Goal: Task Accomplishment & Management: Manage account settings

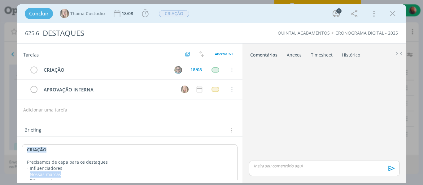
scroll to position [39, 0]
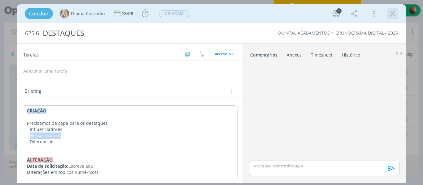
click at [389, 18] on icon "dialog" at bounding box center [392, 13] width 9 height 9
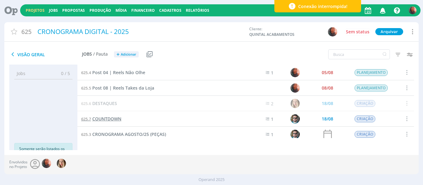
click at [111, 118] on span "COUNTDOWN" at bounding box center [106, 119] width 29 height 6
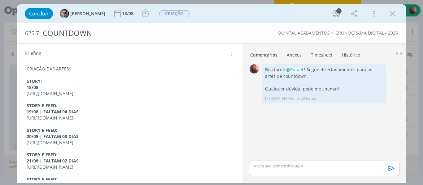
scroll to position [62, 0]
click at [28, 84] on strong "18/08" at bounding box center [33, 87] width 12 height 6
drag, startPoint x: 27, startPoint y: 81, endPoint x: 71, endPoint y: 100, distance: 48.1
click at [71, 100] on div "CRIAÇÃO DAS ARTES: STORY: 18/08 [URL][DOMAIN_NAME] STORY E FEED: 19/08 | FALTAM…" at bounding box center [130, 142] width 216 height 158
click at [56, 174] on icon "dialog" at bounding box center [54, 174] width 5 height 5
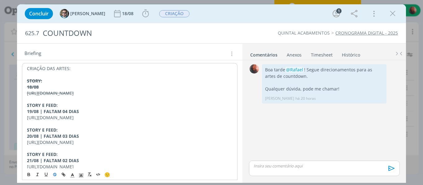
click at [54, 103] on p "dialog" at bounding box center [130, 100] width 206 height 6
click at [54, 96] on s "[URL][DOMAIN_NAME]" at bounding box center [50, 93] width 47 height 6
copy s "[URL][DOMAIN_NAME]"
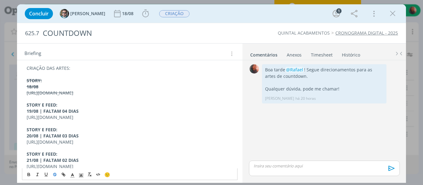
click at [71, 108] on p "STORY E FEED:" at bounding box center [130, 105] width 206 height 6
click at [62, 121] on p "[URL][DOMAIN_NAME]" at bounding box center [130, 117] width 206 height 6
copy p "[URL][DOMAIN_NAME]"
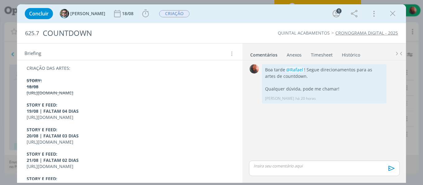
click at [43, 114] on strong "19/08 | FALTAM 04 DIAS" at bounding box center [53, 111] width 52 height 6
drag, startPoint x: 26, startPoint y: 112, endPoint x: 73, endPoint y: 130, distance: 51.0
click at [73, 130] on div "CRIAÇÃO DAS ARTES: STORY: 18/08 [URL][DOMAIN_NAME] STORY E FEED: 19/08 | FALTAM…" at bounding box center [130, 142] width 216 height 158
click at [55, 174] on icon "dialog" at bounding box center [54, 174] width 3 height 2
click at [62, 145] on p "[URL][DOMAIN_NAME]" at bounding box center [130, 142] width 206 height 6
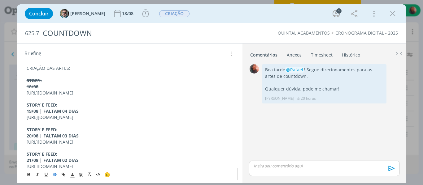
click at [62, 145] on p "[URL][DOMAIN_NAME]" at bounding box center [130, 142] width 206 height 6
copy p "[URL][DOMAIN_NAME]"
click at [58, 139] on strong "20/08 | FALTAM 03 DIAS" at bounding box center [53, 136] width 52 height 6
drag, startPoint x: 26, startPoint y: 140, endPoint x: 82, endPoint y: 159, distance: 58.5
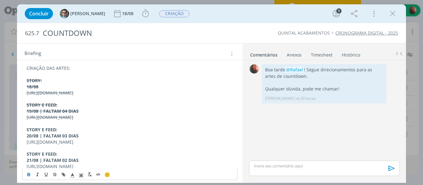
click at [82, 159] on div "CRIAÇÃO DAS ARTES: STORY: 18/08 [URL][DOMAIN_NAME] STORY E FEED: 19/08 | FALTAM…" at bounding box center [130, 142] width 216 height 158
click at [56, 173] on icon "dialog" at bounding box center [54, 174] width 5 height 5
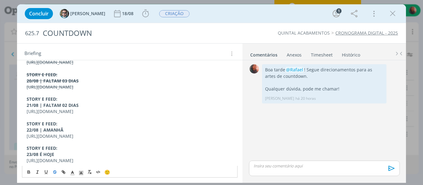
click at [83, 109] on p "21/08 | FALTAM 02 DIAS" at bounding box center [130, 105] width 206 height 6
drag, startPoint x: 33, startPoint y: 96, endPoint x: 75, endPoint y: 99, distance: 41.9
click at [75, 99] on div "CRIAÇÃO DAS ARTES: STORY: 18/08 [URL][DOMAIN_NAME] STORY E FEED: 19/08 | FALTAM…" at bounding box center [130, 87] width 216 height 158
copy p "[URL][DOMAIN_NAME]"
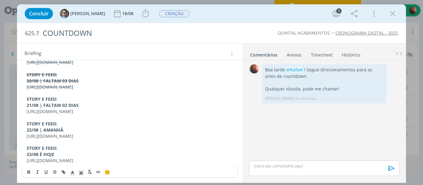
click at [56, 133] on p "[URL][DOMAIN_NAME]" at bounding box center [130, 136] width 206 height 6
click at [67, 158] on p "[URL][DOMAIN_NAME]" at bounding box center [130, 161] width 206 height 6
click at [75, 121] on p "STORY E FEED:" at bounding box center [130, 124] width 206 height 6
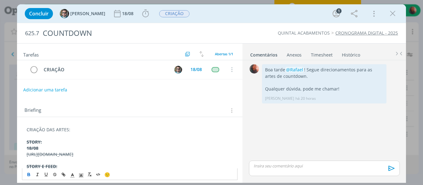
scroll to position [0, 0]
click at [390, 16] on icon "dialog" at bounding box center [392, 13] width 9 height 9
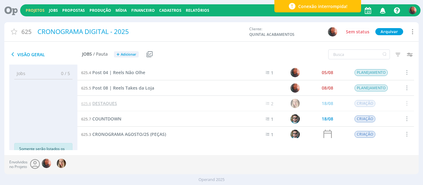
click at [113, 104] on span "DESTAQUES" at bounding box center [104, 104] width 25 height 6
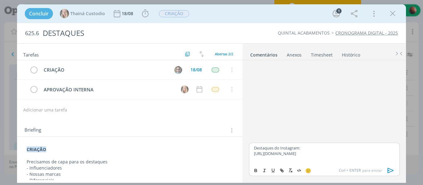
click at [304, 145] on p "Destaques do Instagram:" at bounding box center [324, 148] width 140 height 6
click at [258, 170] on icon "dialog" at bounding box center [255, 170] width 5 height 5
click at [272, 157] on p "dialog" at bounding box center [324, 160] width 140 height 6
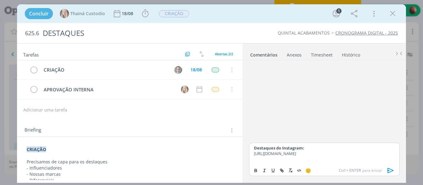
click at [309, 145] on p "Destaques do Instagram:" at bounding box center [324, 148] width 140 height 6
click at [291, 158] on p "dialog" at bounding box center [324, 160] width 140 height 6
click at [176, 69] on div "dialog" at bounding box center [177, 69] width 9 height 9
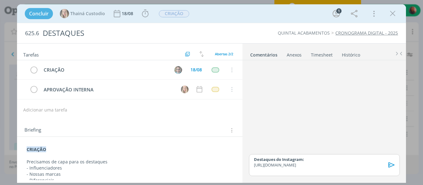
click at [277, 164] on p "[URL][DOMAIN_NAME]" at bounding box center [324, 165] width 140 height 6
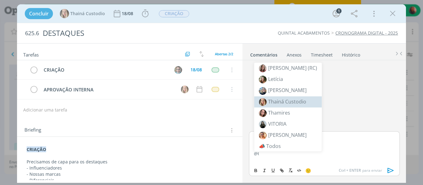
click at [291, 101] on span "Thainá Custodio" at bounding box center [287, 101] width 38 height 7
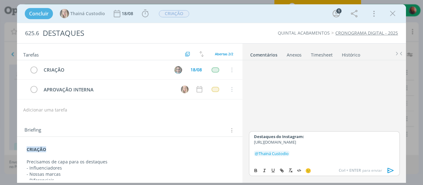
click at [316, 134] on p "Destaques do Instagram:" at bounding box center [324, 137] width 140 height 6
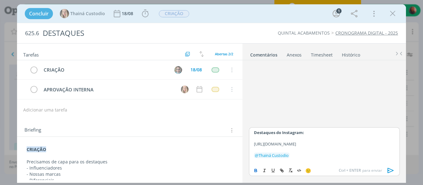
click at [282, 147] on p "[URL][DOMAIN_NAME]" at bounding box center [324, 144] width 140 height 6
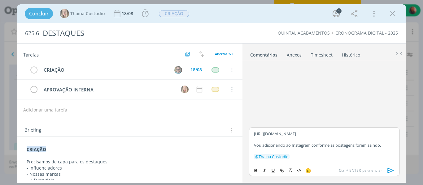
scroll to position [19, 0]
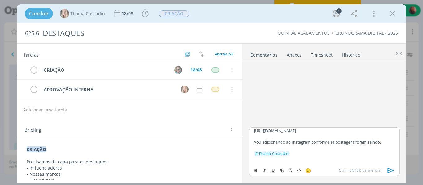
click at [388, 170] on icon "dialog" at bounding box center [390, 170] width 6 height 5
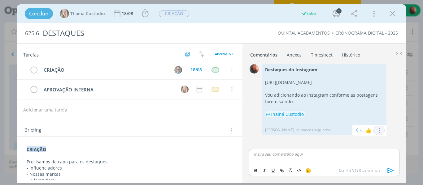
click at [379, 134] on icon "dialog" at bounding box center [378, 131] width 7 height 6
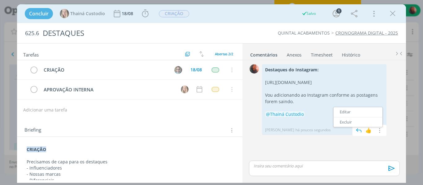
drag, startPoint x: 347, startPoint y: 119, endPoint x: 344, endPoint y: 120, distance: 3.8
click at [347, 117] on link "Editar" at bounding box center [357, 112] width 49 height 10
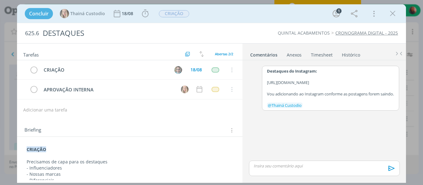
click at [308, 97] on p "Vou adicionando ao Instagram conforme as postagens forem saindo." at bounding box center [330, 94] width 127 height 6
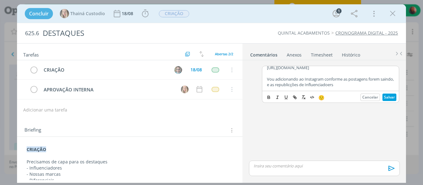
scroll to position [14, 0]
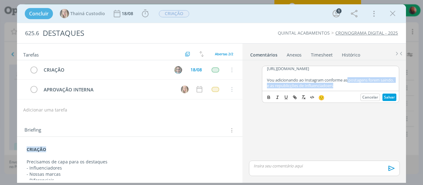
drag, startPoint x: 353, startPoint y: 75, endPoint x: 350, endPoint y: 83, distance: 8.0
click at [349, 85] on p "Vou adicionando ao Instagram conforme as postagens forem saindo, e as republicç…" at bounding box center [330, 82] width 127 height 11
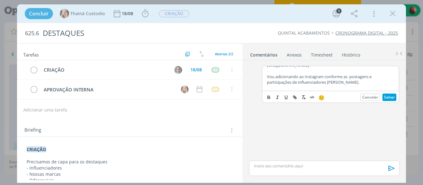
scroll to position [31, 0]
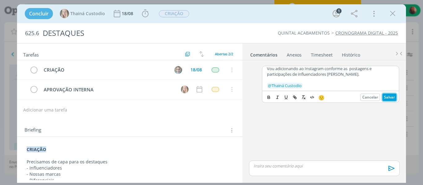
click at [386, 94] on button "Salvar" at bounding box center [389, 97] width 14 height 7
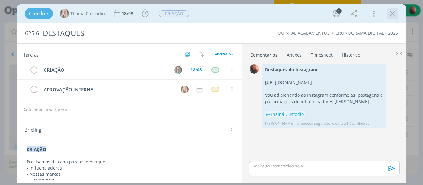
click at [387, 17] on div "dialog" at bounding box center [392, 13] width 11 height 11
click at [393, 13] on icon "dialog" at bounding box center [392, 13] width 9 height 9
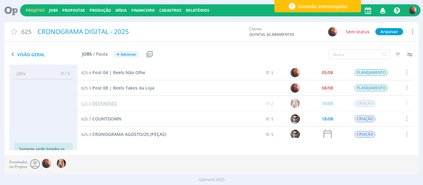
click at [111, 103] on span "DESTAQUES" at bounding box center [104, 104] width 25 height 6
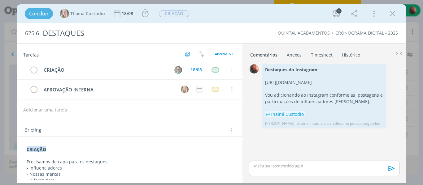
click at [35, 69] on td "dialog" at bounding box center [33, 70] width 9 height 10
click at [69, 13] on div "Thainá Custodio" at bounding box center [82, 13] width 49 height 11
click at [334, 15] on icon "dialog" at bounding box center [335, 13] width 9 height 9
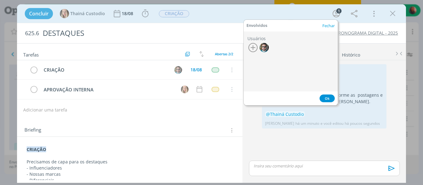
click at [249, 44] on icon "button" at bounding box center [252, 47] width 9 height 9
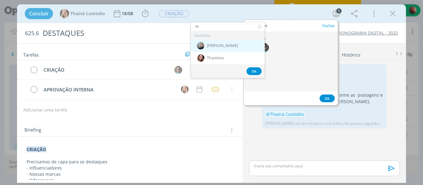
type input "th"
click at [210, 50] on div "[PERSON_NAME]" at bounding box center [228, 46] width 74 height 12
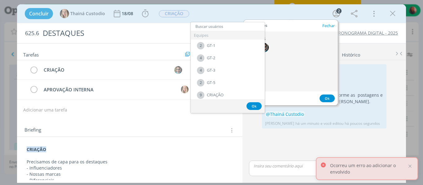
type input "r"
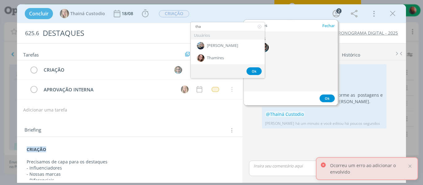
type input "thai"
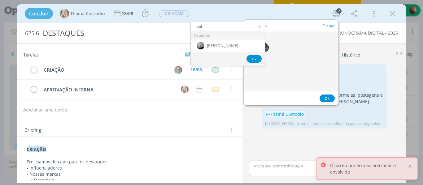
click at [260, 26] on icon at bounding box center [259, 26] width 8 height 9
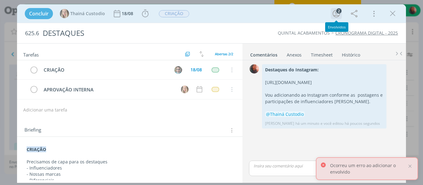
click at [336, 17] on icon "dialog" at bounding box center [335, 13] width 7 height 7
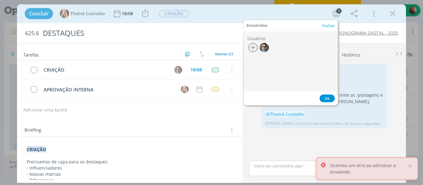
click at [327, 99] on button "Ok" at bounding box center [326, 99] width 15 height 8
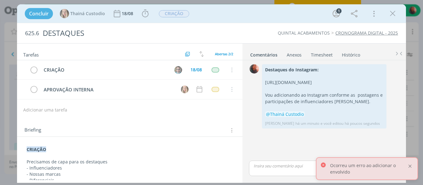
click at [409, 167] on div at bounding box center [410, 167] width 6 height 6
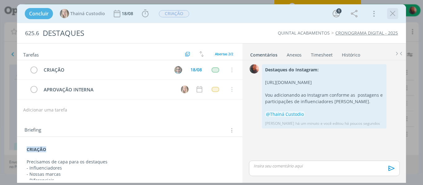
click at [393, 14] on icon "dialog" at bounding box center [392, 13] width 9 height 9
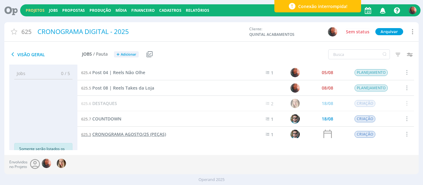
click at [111, 137] on span "CRONOGRAMA AGOSTO/25 (PEÇAS)" at bounding box center [129, 134] width 74 height 6
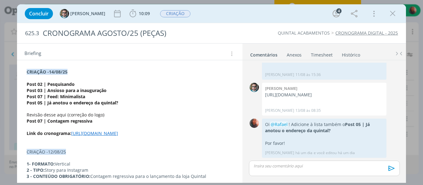
scroll to position [62, 0]
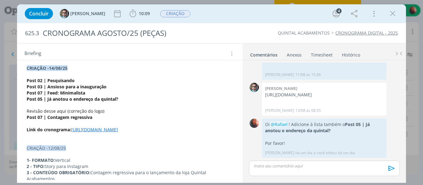
click at [27, 69] on strong "CRIAÇÃO -14/08/25" at bounding box center [47, 68] width 41 height 6
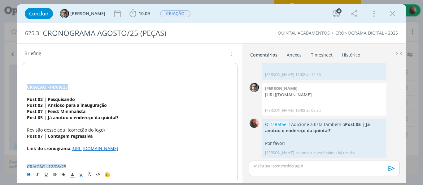
drag, startPoint x: 26, startPoint y: 87, endPoint x: 68, endPoint y: 87, distance: 41.8
click at [68, 87] on div "﻿ CRIAÇÃO -14/08/25 Post 02 | Pesquisando Post 03 | Ansioso para a inauguração …" at bounding box center [130, 176] width 216 height 226
copy strong "﻿ CRIAÇÃO -14/08/25"
click at [38, 67] on p "dialog" at bounding box center [130, 69] width 206 height 6
click at [53, 69] on strong "﻿CRIAÇÃO -14/08/25" at bounding box center [47, 69] width 41 height 6
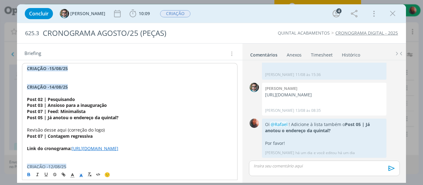
drag, startPoint x: 27, startPoint y: 149, endPoint x: 168, endPoint y: 160, distance: 142.1
click at [168, 152] on p "Link do cronograma: [URL][DOMAIN_NAME]" at bounding box center [130, 149] width 206 height 6
copy p "Link do cronograma: [URL][DOMAIN_NAME]"
click at [59, 74] on p "dialog" at bounding box center [130, 75] width 206 height 6
click at [70, 70] on p "﻿CRIAÇÃO -15/08/25" at bounding box center [130, 69] width 206 height 6
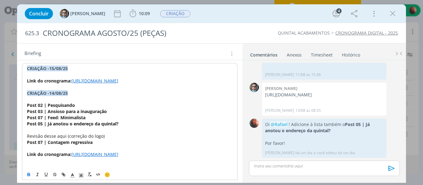
click at [49, 70] on strong "﻿CRIAÇÃO -15/08/25" at bounding box center [47, 69] width 41 height 6
click at [27, 82] on strong "Link do cronograma:" at bounding box center [49, 81] width 45 height 6
drag, startPoint x: 68, startPoint y: 81, endPoint x: 84, endPoint y: 79, distance: 16.7
click at [84, 79] on strong "Seguir cronograma, posts: Link do cronograma:" at bounding box center [78, 81] width 102 height 6
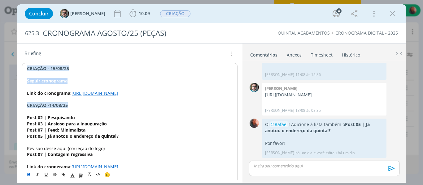
drag, startPoint x: 26, startPoint y: 81, endPoint x: 73, endPoint y: 81, distance: 47.3
click at [73, 81] on div "﻿CRIAÇÃO - [DATE] Seguir cronograma ﻿ Link do cronograma: [URL][DOMAIN_NAME] CR…" at bounding box center [130, 185] width 216 height 244
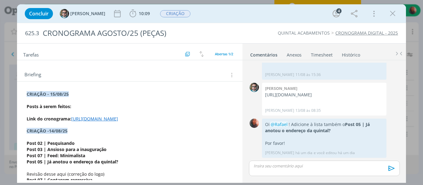
scroll to position [31, 0]
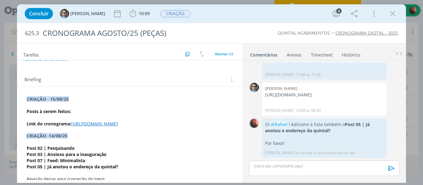
click at [77, 113] on p "Posts à serem feitos:" at bounding box center [130, 112] width 206 height 6
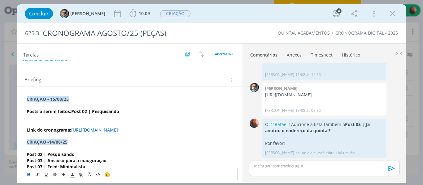
drag, startPoint x: 73, startPoint y: 113, endPoint x: 18, endPoint y: 112, distance: 54.8
click at [34, 125] on p "dialog" at bounding box center [130, 124] width 206 height 6
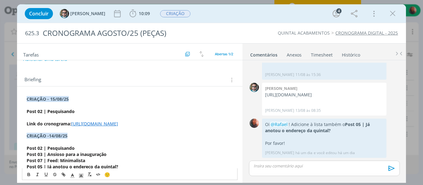
click at [74, 110] on strong "Post 02 | Pesquisando" at bounding box center [51, 112] width 48 height 6
drag, startPoint x: 27, startPoint y: 113, endPoint x: 83, endPoint y: 111, distance: 56.0
click at [83, 111] on p "Post 02 | Pesquisando," at bounding box center [130, 112] width 206 height 6
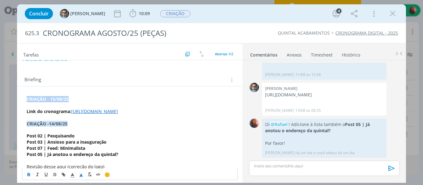
drag, startPoint x: 28, startPoint y: 99, endPoint x: 75, endPoint y: 100, distance: 46.7
click at [75, 100] on p "﻿CRIAÇÃO - [DATE]" at bounding box center [130, 99] width 206 height 6
click at [75, 105] on p "dialog" at bounding box center [130, 105] width 206 height 6
click at [74, 109] on p "Link do cronograma: [URL][DOMAIN_NAME]" at bounding box center [130, 112] width 206 height 6
drag, startPoint x: 26, startPoint y: 100, endPoint x: 76, endPoint y: 101, distance: 50.1
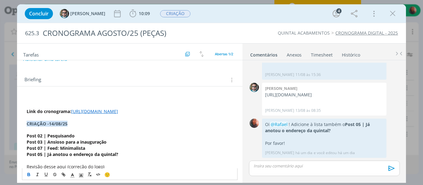
drag, startPoint x: 26, startPoint y: 111, endPoint x: 158, endPoint y: 124, distance: 132.2
click at [158, 115] on p "Link do cronograma: [URL][DOMAIN_NAME]" at bounding box center [130, 112] width 206 height 6
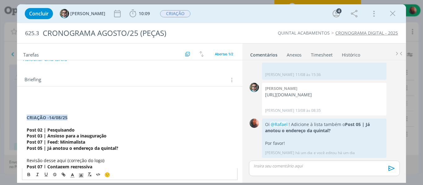
click at [27, 119] on strong "CRIAÇÃO -14/08/25" at bounding box center [47, 118] width 41 height 6
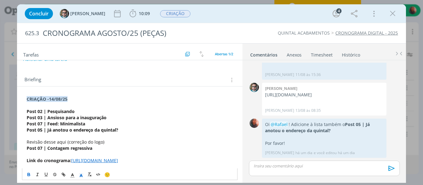
click at [82, 129] on strong "Post 05 | Já anotou o endereço da quintal?" at bounding box center [73, 130] width 92 height 6
click at [97, 131] on strong "Post 05 | Já anotou o endereço da quintal?" at bounding box center [73, 130] width 92 height 6
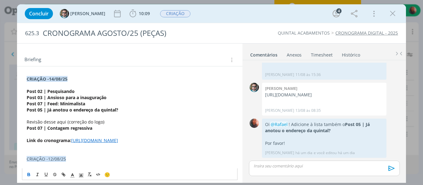
scroll to position [62, 0]
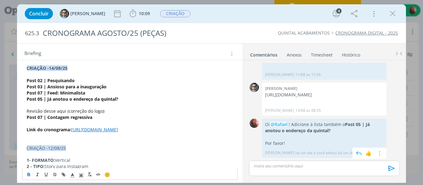
click at [287, 145] on p "Por favor!" at bounding box center [324, 143] width 118 height 6
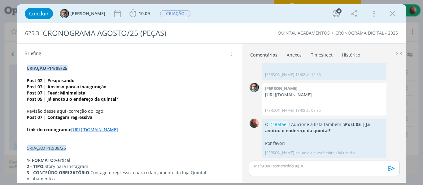
scroll to position [0, 0]
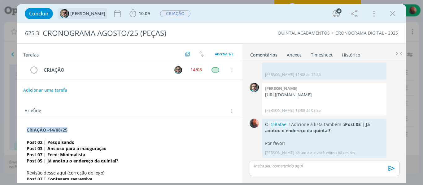
click at [71, 15] on span "[PERSON_NAME]" at bounding box center [87, 13] width 35 height 4
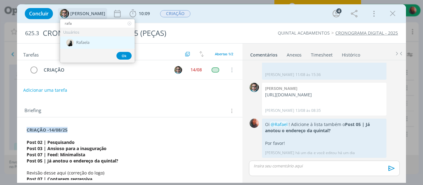
type input "rafa"
click at [84, 39] on div "Rafaela" at bounding box center [97, 43] width 75 height 12
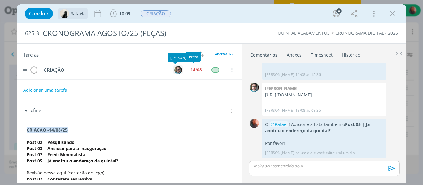
click at [176, 70] on img "dialog" at bounding box center [178, 70] width 8 height 8
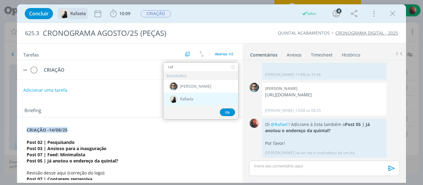
type input "raf"
click at [194, 101] on div "Rafaela" at bounding box center [200, 99] width 75 height 13
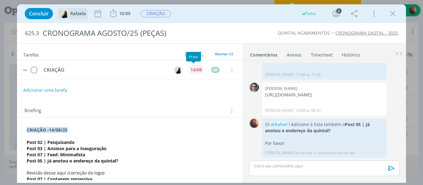
click at [195, 72] on div "14/08" at bounding box center [195, 70] width 11 height 4
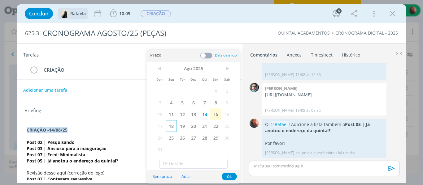
click at [170, 129] on span "18" at bounding box center [170, 126] width 11 height 12
click at [227, 175] on button "Ok" at bounding box center [228, 177] width 15 height 8
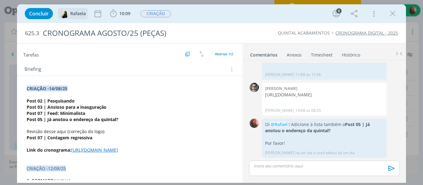
scroll to position [31, 0]
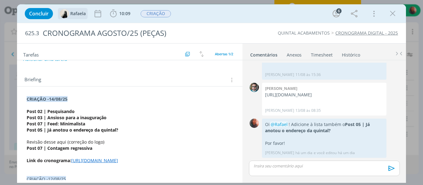
click at [27, 98] on p "CRIAÇÃO -14/08/25" at bounding box center [130, 99] width 206 height 6
click at [98, 153] on p "dialog" at bounding box center [130, 155] width 206 height 6
click at [27, 99] on p "CRIAÇÃO -14/08/25" at bounding box center [130, 99] width 206 height 6
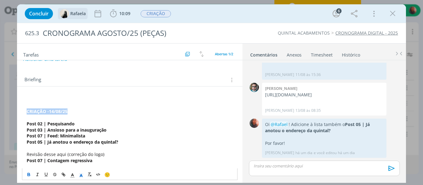
drag, startPoint x: 68, startPoint y: 110, endPoint x: 23, endPoint y: 111, distance: 45.2
copy strong "﻿ CRIAÇÃO -14/08/25"
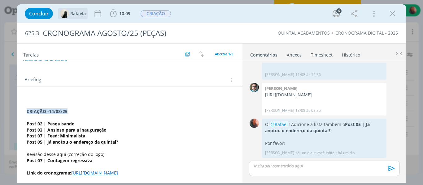
click at [35, 97] on p "dialog" at bounding box center [130, 99] width 206 height 6
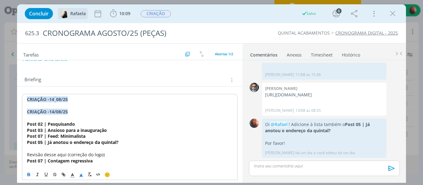
click at [52, 102] on strong "﻿CRIAÇÃO -14/08/25" at bounding box center [47, 100] width 41 height 6
click at [77, 98] on p "﻿CRIAÇÃO -15/08/25" at bounding box center [130, 100] width 206 height 6
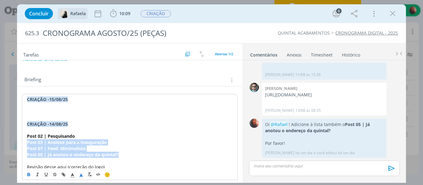
drag, startPoint x: 123, startPoint y: 154, endPoint x: 23, endPoint y: 140, distance: 101.6
click at [49, 146] on strong "Post 07 | Feed: Minimalista" at bounding box center [56, 149] width 58 height 6
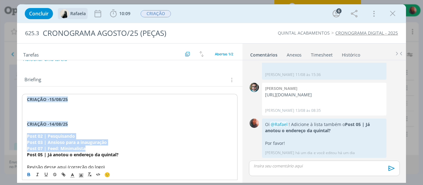
drag, startPoint x: 85, startPoint y: 149, endPoint x: 24, endPoint y: 139, distance: 62.1
copy div "Post 02 | Pesquisando Post 03 | Ansioso para a inauguração Post 07 | Feed: Mini…"
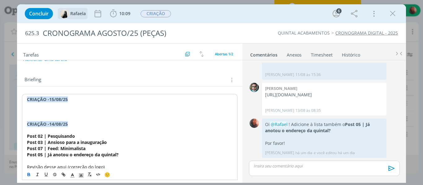
click at [39, 112] on p "dialog" at bounding box center [130, 112] width 206 height 6
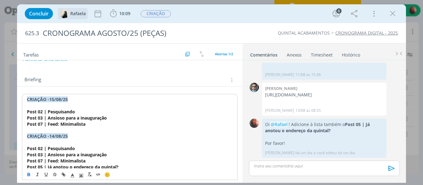
scroll to position [62, 0]
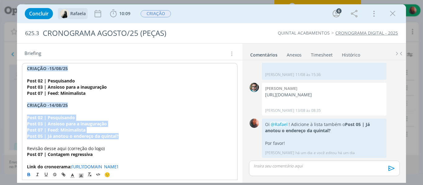
drag, startPoint x: 27, startPoint y: 119, endPoint x: 120, endPoint y: 138, distance: 95.3
click at [120, 138] on div "﻿CRIAÇÃO -15/08/25 Post 02 | Pesquisando Post 03 | Ansioso para a inauguração P…" at bounding box center [130, 185] width 216 height 244
click at [118, 138] on strong "Post 05 | Já anotou o endereço da quintal?" at bounding box center [73, 136] width 92 height 6
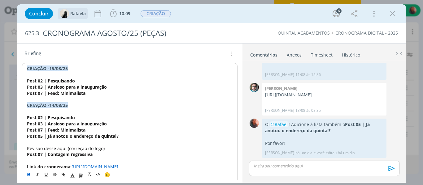
click at [71, 154] on strong "Post 07 | Contagem regressiva" at bounding box center [60, 155] width 66 height 6
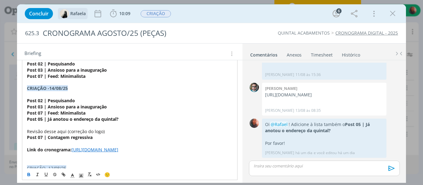
scroll to position [93, 0]
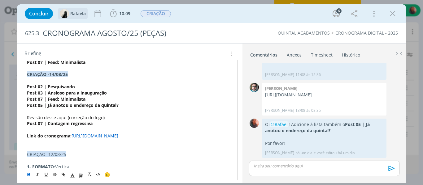
drag, startPoint x: 156, startPoint y: 151, endPoint x: 22, endPoint y: 139, distance: 134.5
click at [11, 137] on div "Concluir Rafaela 10:09 Iniciar Apontar Data * [DATE] Horas * 00:00 Tarefa Selec…" at bounding box center [211, 92] width 423 height 185
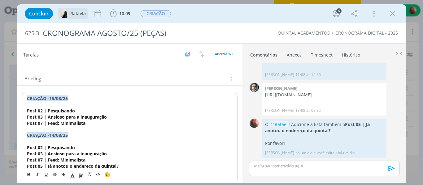
scroll to position [62, 0]
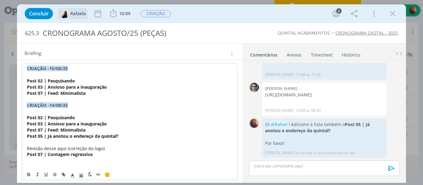
click at [88, 92] on p "Post 07 | Feed: Minimalista" at bounding box center [130, 93] width 206 height 6
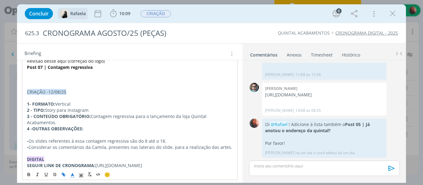
scroll to position [147, 0]
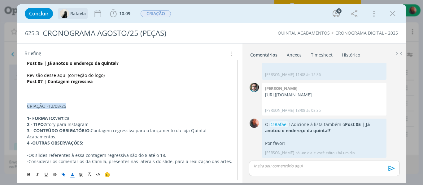
click at [47, 103] on p "dialog" at bounding box center [130, 100] width 206 height 6
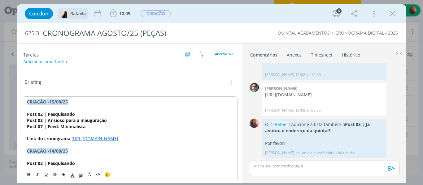
scroll to position [24, 0]
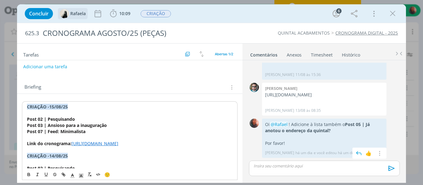
click at [248, 134] on div "0" at bounding box center [253, 138] width 15 height 39
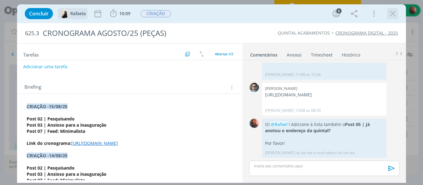
click at [390, 13] on icon "dialog" at bounding box center [392, 13] width 9 height 9
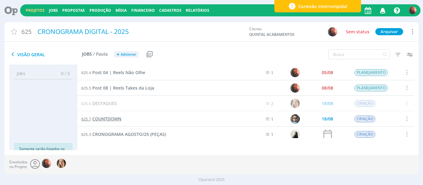
click at [113, 118] on span "COUNTDOWN" at bounding box center [106, 119] width 29 height 6
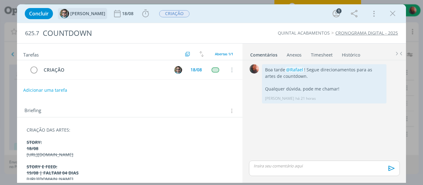
click at [63, 13] on img "dialog" at bounding box center [64, 13] width 9 height 9
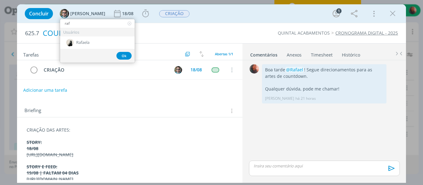
type input "raf"
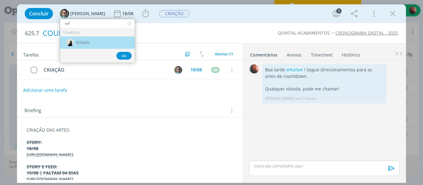
click at [88, 40] on span "Rafaela" at bounding box center [82, 42] width 13 height 5
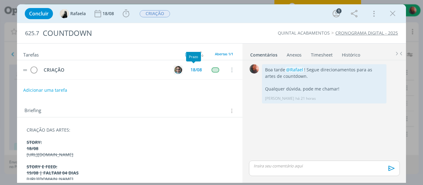
click at [174, 69] on img "dialog" at bounding box center [178, 70] width 8 height 8
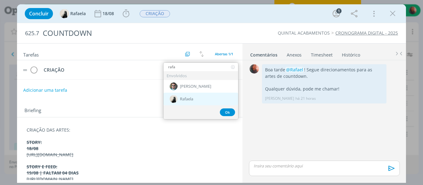
type input "rafa"
click at [201, 100] on div "Rafaela" at bounding box center [200, 99] width 75 height 13
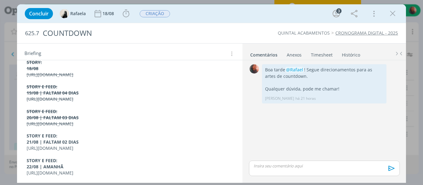
scroll to position [18, 0]
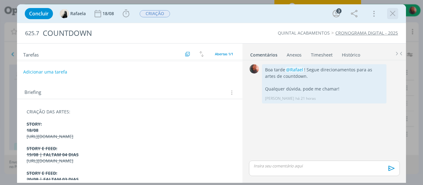
click at [394, 14] on icon "dialog" at bounding box center [392, 13] width 9 height 9
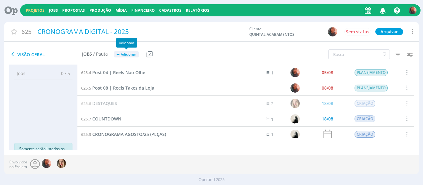
click at [127, 54] on span "Adicionar" at bounding box center [128, 55] width 15 height 4
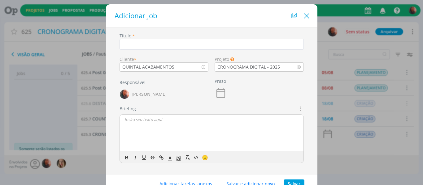
click at [303, 17] on icon "Close" at bounding box center [306, 15] width 9 height 9
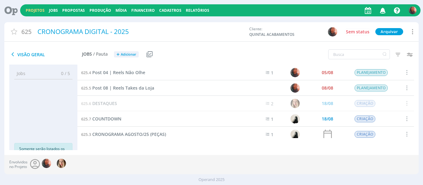
click at [102, 109] on div "625.6 DESTAQUES" at bounding box center [157, 103] width 160 height 15
click at [105, 104] on span "DESTAQUES" at bounding box center [104, 104] width 25 height 6
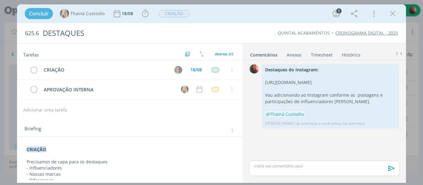
click at [55, 159] on p "Precisamos de capa para os destaques" at bounding box center [130, 162] width 206 height 6
click at [47, 109] on button "Adicionar uma tarefa" at bounding box center [45, 110] width 44 height 11
click at [48, 92] on div "APROVAÇÃO INTERNA" at bounding box center [108, 90] width 134 height 8
click at [277, 171] on div "dialog" at bounding box center [324, 168] width 150 height 15
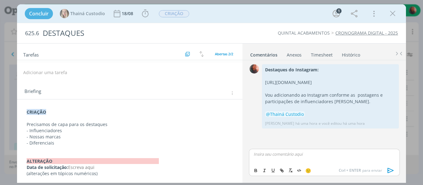
scroll to position [39, 0]
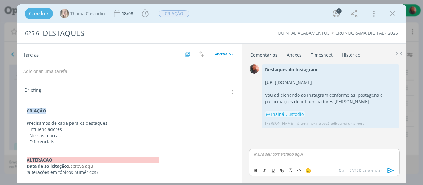
click at [95, 133] on p "- Nossas marcas" at bounding box center [130, 136] width 206 height 6
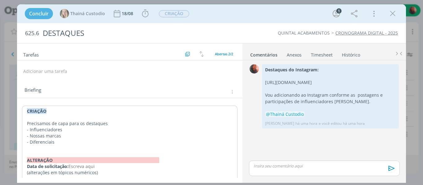
click at [79, 146] on p "dialog" at bounding box center [130, 148] width 206 height 6
click at [393, 9] on icon "dialog" at bounding box center [392, 13] width 9 height 9
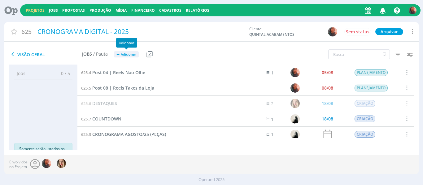
click at [131, 55] on span "Adicionar" at bounding box center [128, 55] width 15 height 4
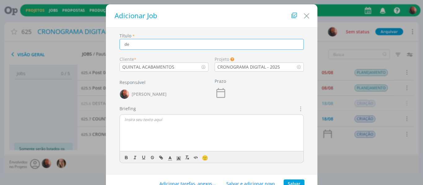
type input "d"
type input "DESTAQUES"
click at [155, 123] on div "dialog" at bounding box center [211, 133] width 183 height 37
click at [219, 94] on icon "dialog" at bounding box center [220, 93] width 12 height 12
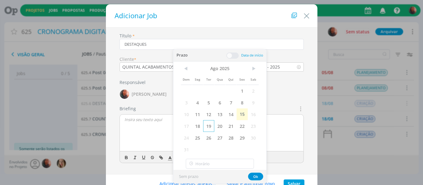
click at [209, 127] on span "19" at bounding box center [208, 126] width 11 height 12
click at [140, 127] on div "dialog" at bounding box center [211, 133] width 183 height 37
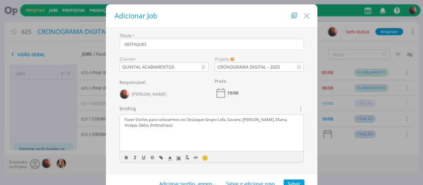
click at [205, 122] on p "Fazer Stories para colocarmos no Destaque Grupo Lefa, Savane, Rocha, Eliana, In…" at bounding box center [211, 122] width 174 height 11
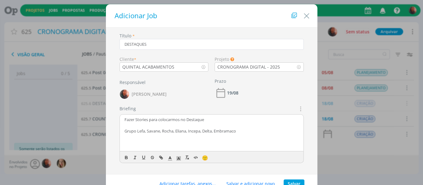
click at [205, 122] on p "Fazer Stories para colocarmos no Destaque" at bounding box center [211, 120] width 174 height 6
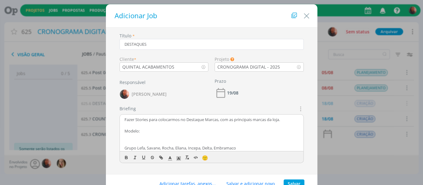
scroll to position [1, 0]
click at [136, 131] on p "Modelo:" at bounding box center [211, 130] width 174 height 6
click at [135, 132] on p "Modelo:" at bounding box center [211, 130] width 174 height 6
click at [125, 157] on icon "dialog" at bounding box center [126, 157] width 5 height 5
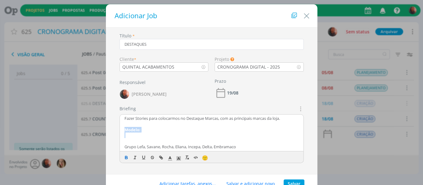
click at [147, 133] on p "dialog" at bounding box center [211, 136] width 174 height 6
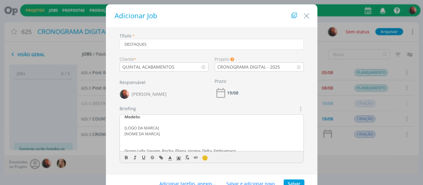
scroll to position [19, 0]
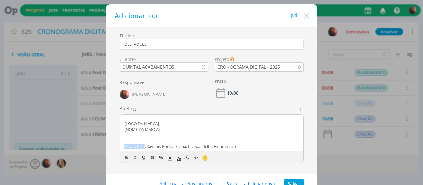
drag, startPoint x: 127, startPoint y: 148, endPoint x: 144, endPoint y: 147, distance: 16.4
click at [144, 147] on div "Fazer Stories para colocarmos no Destaque Marcas, com as principais marcas da l…" at bounding box center [211, 133] width 183 height 37
copy p "Grupo Lefa"
drag, startPoint x: 144, startPoint y: 123, endPoint x: 156, endPoint y: 123, distance: 12.7
click at [156, 123] on p "[LOGO DA MARCA]" at bounding box center [211, 124] width 174 height 6
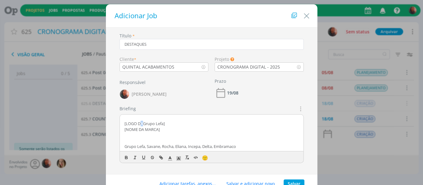
click at [139, 125] on p "[LOGO DA Grupo Lefa ]" at bounding box center [211, 124] width 174 height 6
click at [141, 130] on p "[NOME DA MARCA]" at bounding box center [211, 130] width 174 height 6
drag, startPoint x: 144, startPoint y: 124, endPoint x: 150, endPoint y: 125, distance: 5.9
click at [150, 125] on span "Grupo Lefa" at bounding box center [154, 124] width 20 height 6
drag, startPoint x: 165, startPoint y: 124, endPoint x: 144, endPoint y: 123, distance: 20.7
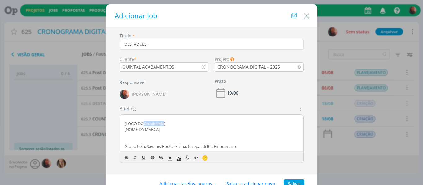
click at [144, 123] on p "[LOGO DO Grupo Lefa ]" at bounding box center [211, 124] width 174 height 6
copy span "Grupo Lefa"
drag, startPoint x: 121, startPoint y: 131, endPoint x: 166, endPoint y: 132, distance: 45.2
click at [166, 132] on div "Fazer Stories para colocarmos no Destaque Marcas, com as principais marcas da l…" at bounding box center [211, 133] width 183 height 37
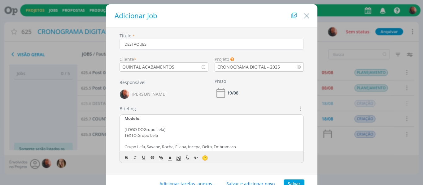
click at [140, 149] on p "Grupo Lefa, Savane, Rocha, Eliana, Incepa, Delta, Embramaco" at bounding box center [211, 147] width 174 height 6
click at [145, 147] on p "Grupo Lefa, Savane, Rocha, Eliana, Incepa, Delta, Embramaco" at bounding box center [211, 147] width 174 height 6
click at [168, 136] on p "TEXTO: Grupo Lefa" at bounding box center [211, 136] width 174 height 6
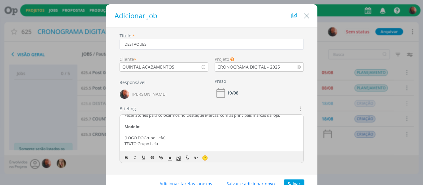
scroll to position [0, 0]
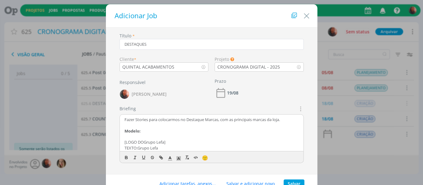
click at [148, 121] on p "Fazer Stories para colocarmos no Destaque Marcas, com as principais marcas da l…" at bounding box center [211, 120] width 174 height 6
click at [241, 121] on p "Fazer Stories seguindo o modelo abaixo, para colocarmos no Destaque Marcas, com…" at bounding box center [211, 122] width 174 height 11
drag, startPoint x: 256, startPoint y: 119, endPoint x: 270, endPoint y: 119, distance: 13.6
click at [270, 119] on p "Fazer Stories seguindo o modelo abaixo, para colocarmos no destaque Marcas, com…" at bounding box center [211, 122] width 174 height 11
click at [135, 157] on icon "dialog" at bounding box center [134, 157] width 5 height 5
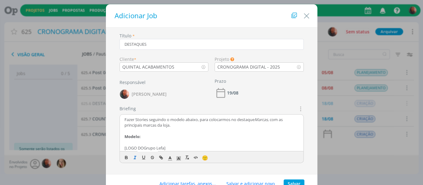
click at [178, 126] on p "Fazer Stories seguindo o modelo abaixo, para colocarmos no destaque Marcas , co…" at bounding box center [211, 122] width 174 height 11
drag, startPoint x: 171, startPoint y: 127, endPoint x: 193, endPoint y: 127, distance: 22.3
click at [193, 127] on p "Fazer Stories seguindo o modelo abaixo, para colocarmos no destaque Marcas , co…" at bounding box center [211, 122] width 174 height 11
drag, startPoint x: 271, startPoint y: 120, endPoint x: 273, endPoint y: 128, distance: 8.3
click at [273, 128] on p "Fazer Stories seguindo o modelo abaixo, para colocarmos no destaque Marcas , co…" at bounding box center [211, 122] width 174 height 11
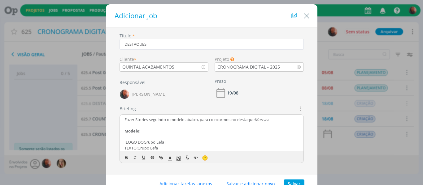
scroll to position [13, 0]
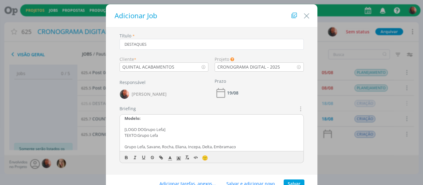
click at [170, 130] on p "[LOGO DO Grupo Lefa ]" at bounding box center [211, 130] width 174 height 6
click at [162, 138] on p "TEXTO: Grupo Lefa" at bounding box center [211, 136] width 174 height 6
click at [160, 138] on span "Fazer com as seguintes marcas:" at bounding box center [153, 136] width 58 height 6
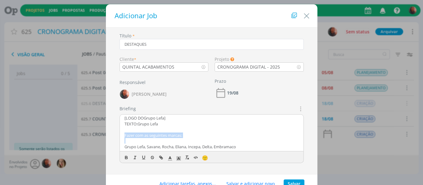
click at [160, 138] on span "Fazer com as seguintes marcas:" at bounding box center [153, 136] width 58 height 6
click at [127, 158] on icon "dialog" at bounding box center [126, 157] width 5 height 5
click at [144, 147] on p "Grupo Lefa, Savane, Rocha, Eliana, Incepa, Delta, Embramaco" at bounding box center [211, 147] width 174 height 6
drag, startPoint x: 144, startPoint y: 147, endPoint x: 147, endPoint y: 146, distance: 3.8
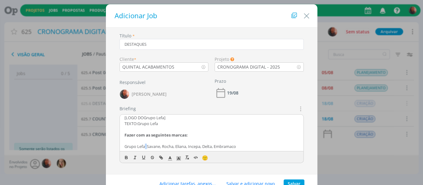
click at [147, 146] on p "Grupo Lefa, Savane, Rocha, Eliana, Incepa, Delta, Embramaco" at bounding box center [211, 147] width 174 height 6
click at [165, 148] on p "Grupo Lefa | Savane, Rocha, Eliana, Incepa, Delta, Embramaco" at bounding box center [211, 147] width 174 height 6
drag, startPoint x: 177, startPoint y: 147, endPoint x: 180, endPoint y: 147, distance: 3.4
click at [180, 147] on p "Grupo Lefa | Savane | Rocha, Eliana, Incepa, Delta, Embramaco" at bounding box center [211, 147] width 174 height 6
click at [196, 147] on p "Grupo Lefa | Savane | Rocha | Eliana, Incepa, Delta, Embramaco" at bounding box center [211, 147] width 174 height 6
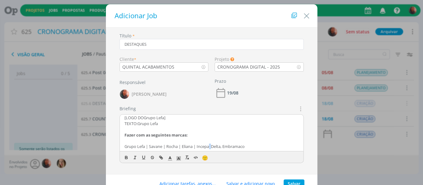
drag, startPoint x: 209, startPoint y: 147, endPoint x: 213, endPoint y: 147, distance: 3.4
click at [213, 147] on p "Grupo Lefa | Savane | Rocha | Eliana | Incepa, Delta, Embramaco" at bounding box center [211, 147] width 174 height 6
drag, startPoint x: 224, startPoint y: 148, endPoint x: 227, endPoint y: 147, distance: 3.2
click at [227, 147] on p "Grupo Lefa | Savane | Rocha | Eliana | Incepa | Delta, Embramaco" at bounding box center [211, 147] width 174 height 6
click at [255, 149] on p "Grupo Lefa | Savane | Rocha | Eliana | Incepa | Delta | Embramaco" at bounding box center [211, 147] width 174 height 6
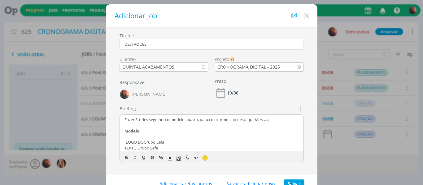
scroll to position [24, 0]
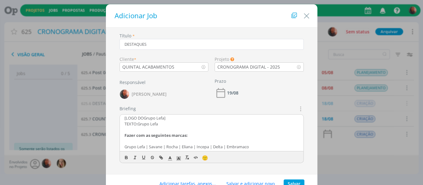
click at [167, 127] on p "dialog" at bounding box center [211, 130] width 174 height 6
click at [166, 125] on p "TEXTO: Grupo Lefa" at bounding box center [211, 124] width 174 height 6
click at [149, 127] on p "dialog" at bounding box center [211, 130] width 174 height 6
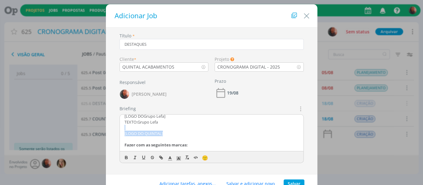
scroll to position [0, 0]
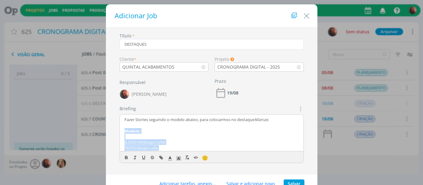
drag, startPoint x: 169, startPoint y: 126, endPoint x: 123, endPoint y: 133, distance: 46.0
click at [123, 133] on div "Fazer Stories seguindo o modelo abaixo, para colocarmos no destaque Marcas : Mo…" at bounding box center [211, 133] width 183 height 37
click at [176, 157] on icon "dialog" at bounding box center [179, 159] width 6 height 6
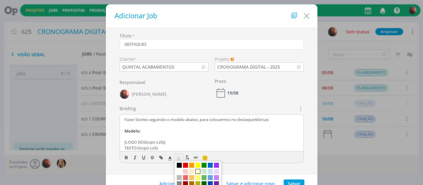
click at [198, 172] on span "dialog" at bounding box center [197, 171] width 5 height 5
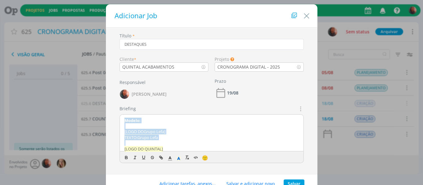
click at [178, 147] on p "[LOGO DO QUINTAL]" at bounding box center [211, 149] width 174 height 6
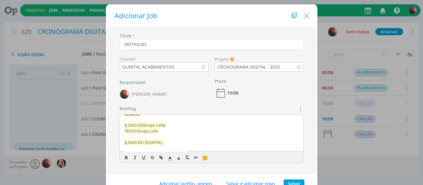
scroll to position [36, 0]
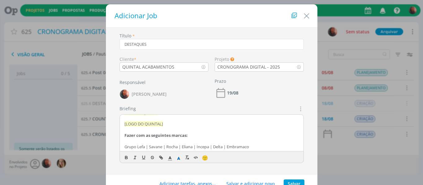
click at [263, 150] on p "Grupo Lefa | Savane | Rocha | Eliana | Incepa | Delta | Embramaco" at bounding box center [211, 147] width 174 height 6
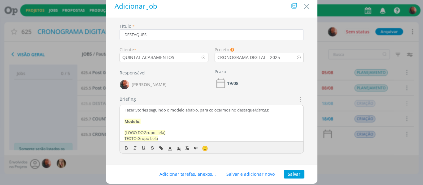
scroll to position [24, 0]
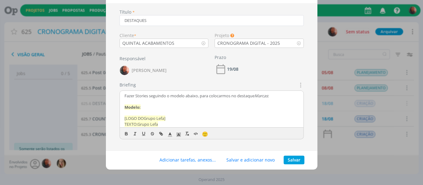
click at [129, 60] on label "Responsável" at bounding box center [132, 58] width 26 height 6
click at [131, 70] on span "[PERSON_NAME]" at bounding box center [148, 70] width 35 height 4
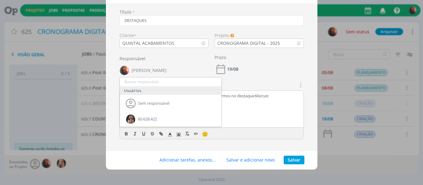
click at [151, 65] on div "Responsável Carol SP Usuários Sem responsável 60.628.422 ANDRÉIA Aline B Bruna …" at bounding box center [163, 68] width 95 height 26
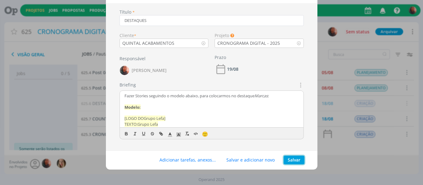
click at [300, 162] on button "Salvar" at bounding box center [293, 160] width 21 height 9
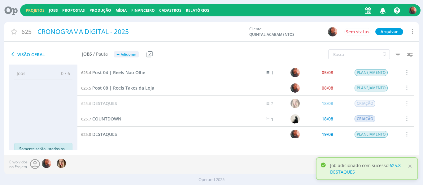
scroll to position [4, 0]
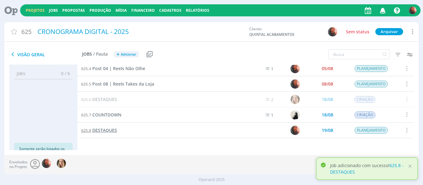
click at [109, 130] on span "DESTAQUES" at bounding box center [104, 130] width 25 height 6
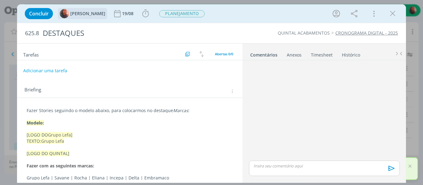
click at [65, 12] on img "dialog" at bounding box center [64, 13] width 9 height 9
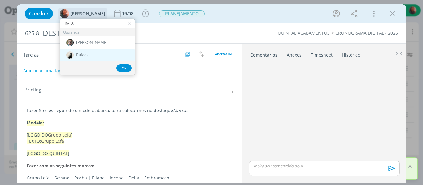
type input "RAFA"
click at [93, 58] on div "Rafaela" at bounding box center [97, 55] width 75 height 12
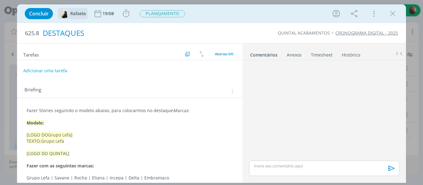
click at [86, 35] on div "DESTAQUES" at bounding box center [140, 33] width 200 height 15
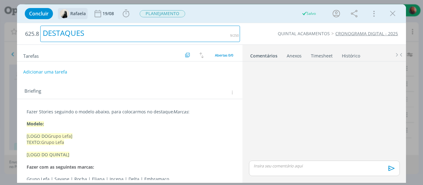
click at [86, 36] on div "DESTAQUES" at bounding box center [140, 34] width 200 height 16
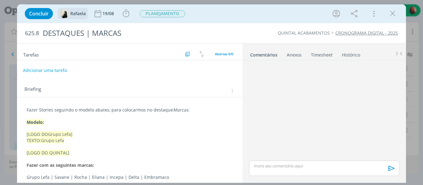
click at [50, 73] on button "Adicionar uma tarefa" at bounding box center [45, 70] width 44 height 11
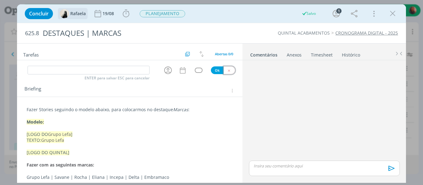
click at [227, 72] on icon "dialog" at bounding box center [229, 71] width 4 height 4
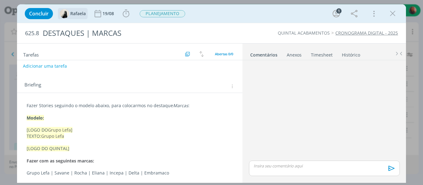
scroll to position [5, 0]
click at [52, 104] on p "Fazer Stories seguindo o modelo abaixo, para colocarmos no destaque Marcas :" at bounding box center [130, 106] width 206 height 6
click at [76, 107] on p "Fazer Stories seguindo o modelo abaixo, para colocarmos no destaque Marcas :" at bounding box center [130, 106] width 206 height 6
click at [161, 107] on p "Fazer Stories seguindo o modelo abaixo, para colocarmos no destaque Marcas :" at bounding box center [130, 106] width 206 height 6
click at [186, 106] on p "Fazer Stories seguindo o modelo abaixo, para colocarmos no destaque Marcas :" at bounding box center [130, 106] width 206 height 6
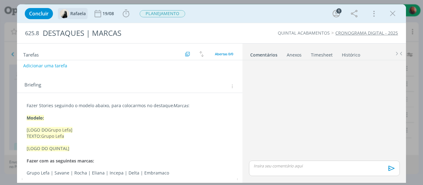
click at [64, 139] on span "Grupo Lefa" at bounding box center [52, 136] width 23 height 6
click at [67, 138] on p "TEXTO: Grupo Lefa" at bounding box center [130, 136] width 206 height 6
click at [69, 131] on span "Grupo Lefa" at bounding box center [59, 130] width 23 height 6
click at [76, 132] on p "[LOGO DO Grupo Lefa ]" at bounding box center [130, 130] width 206 height 6
click at [103, 12] on div "19/08" at bounding box center [108, 13] width 13 height 4
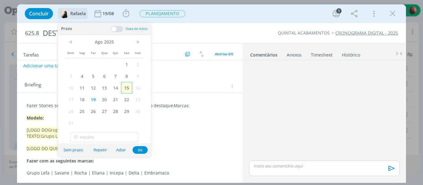
click at [128, 88] on span "15" at bounding box center [126, 88] width 11 height 12
click at [85, 100] on span "18" at bounding box center [81, 100] width 11 height 12
click at [141, 150] on button "Ok" at bounding box center [139, 150] width 15 height 8
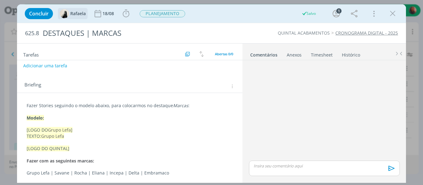
scroll to position [0, 0]
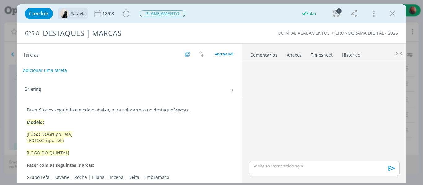
click at [60, 75] on button "Adicionar uma tarefa" at bounding box center [45, 70] width 44 height 11
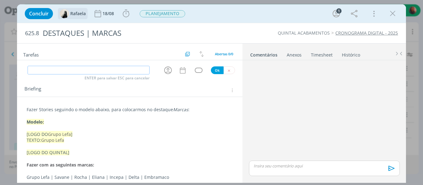
click at [75, 70] on input "dialog" at bounding box center [89, 70] width 122 height 9
type input "CRIAÇÃO"
click at [191, 68] on div "dialog" at bounding box center [198, 70] width 19 height 5
click at [196, 68] on div "dialog" at bounding box center [199, 70] width 8 height 5
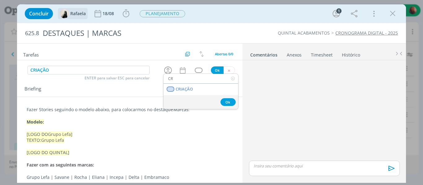
type input "CR"
click at [212, 91] on link "CRIAÇÃO" at bounding box center [200, 89] width 75 height 11
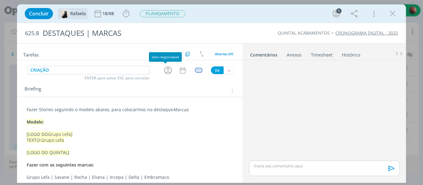
click at [165, 70] on icon "dialog" at bounding box center [168, 71] width 8 height 8
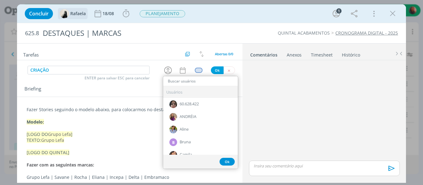
click at [196, 83] on input "dialog" at bounding box center [200, 81] width 75 height 9
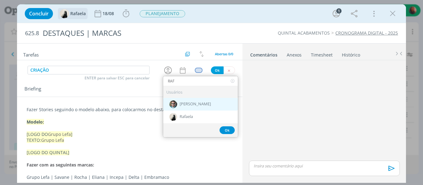
type input "RAF"
click at [201, 100] on div "[PERSON_NAME]" at bounding box center [200, 104] width 75 height 13
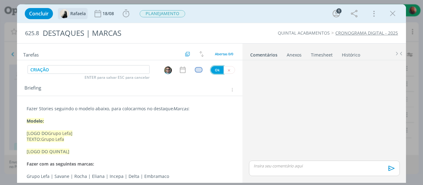
click at [217, 71] on button "Ok" at bounding box center [217, 70] width 13 height 8
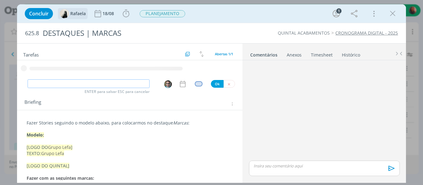
click at [167, 84] on img "dialog" at bounding box center [168, 84] width 8 height 8
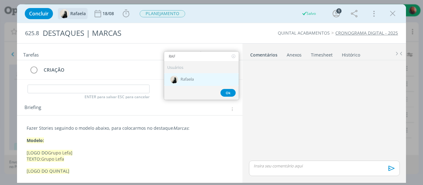
type input "RAF"
click at [191, 77] on span "Rafaela" at bounding box center [186, 79] width 13 height 5
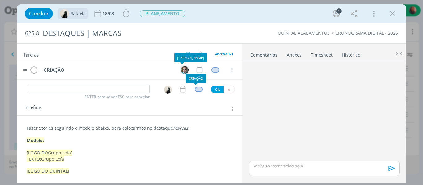
click at [181, 68] on img "dialog" at bounding box center [185, 70] width 8 height 8
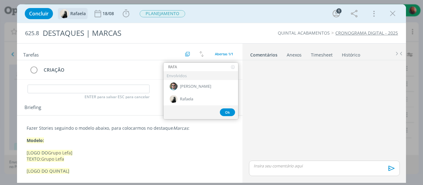
type input "RAFA"
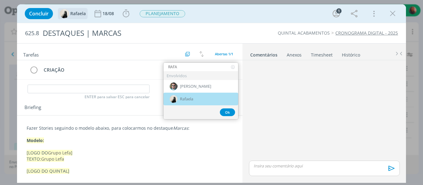
click at [189, 101] on span "Rafaela" at bounding box center [186, 99] width 13 height 5
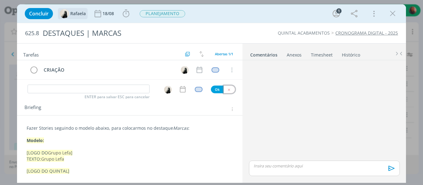
click at [227, 89] on icon "dialog" at bounding box center [229, 90] width 4 height 4
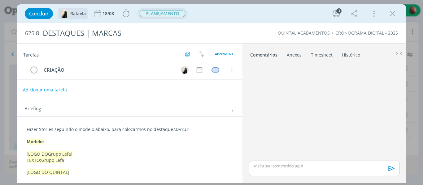
click at [155, 15] on span "PLANEJAMENTO" at bounding box center [162, 13] width 45 height 7
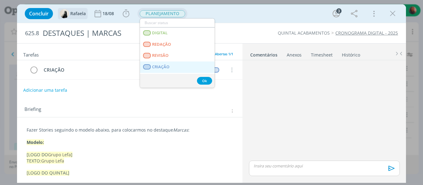
click at [157, 65] on span "CRIAÇÃO" at bounding box center [160, 67] width 17 height 5
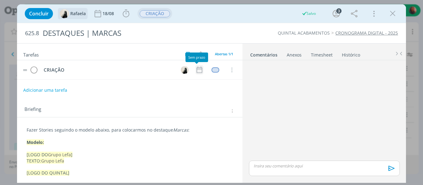
click at [196, 69] on icon "dialog" at bounding box center [199, 70] width 6 height 6
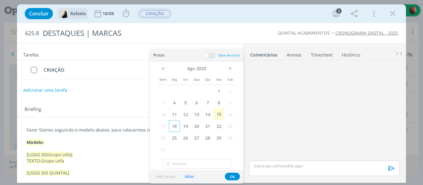
click at [173, 123] on span "18" at bounding box center [174, 126] width 11 height 12
click at [236, 180] on button "Ok" at bounding box center [232, 177] width 15 height 8
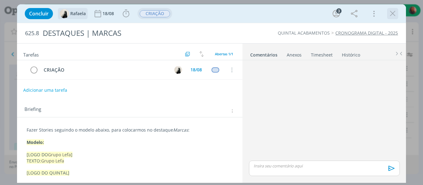
click at [394, 14] on icon "dialog" at bounding box center [392, 13] width 9 height 9
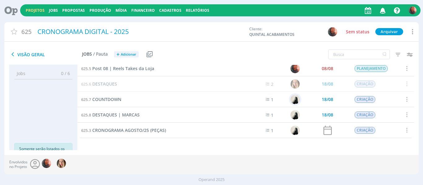
scroll to position [20, 0]
click at [127, 133] on link "625.3 CRONOGRAMA AGOSTO/25 (PEÇAS)" at bounding box center [123, 130] width 85 height 7
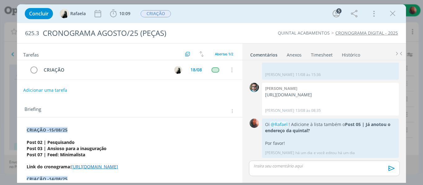
scroll to position [31, 0]
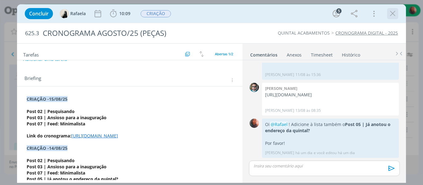
click at [393, 16] on icon "dialog" at bounding box center [392, 13] width 9 height 9
